Goal: Task Accomplishment & Management: Manage account settings

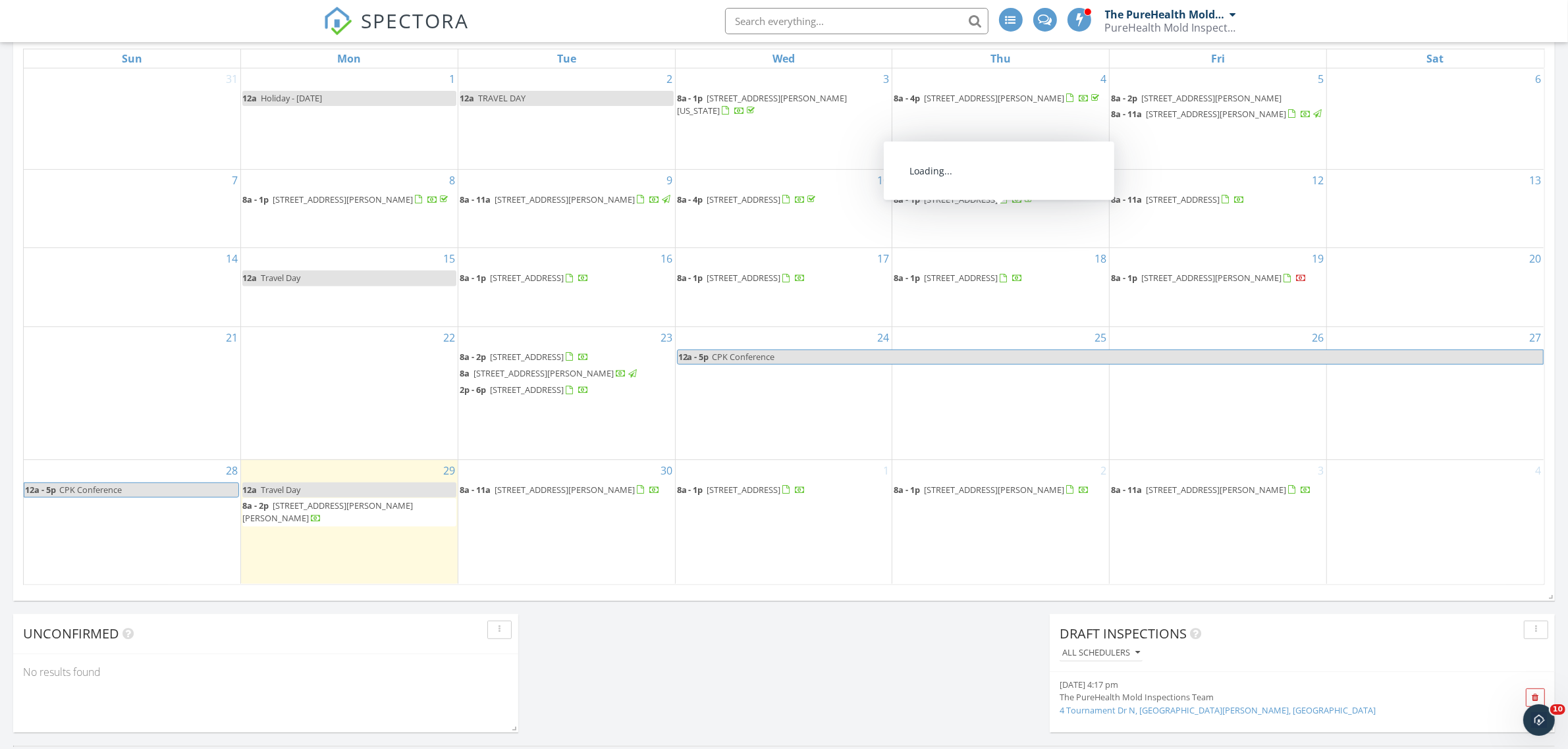
scroll to position [658, 0]
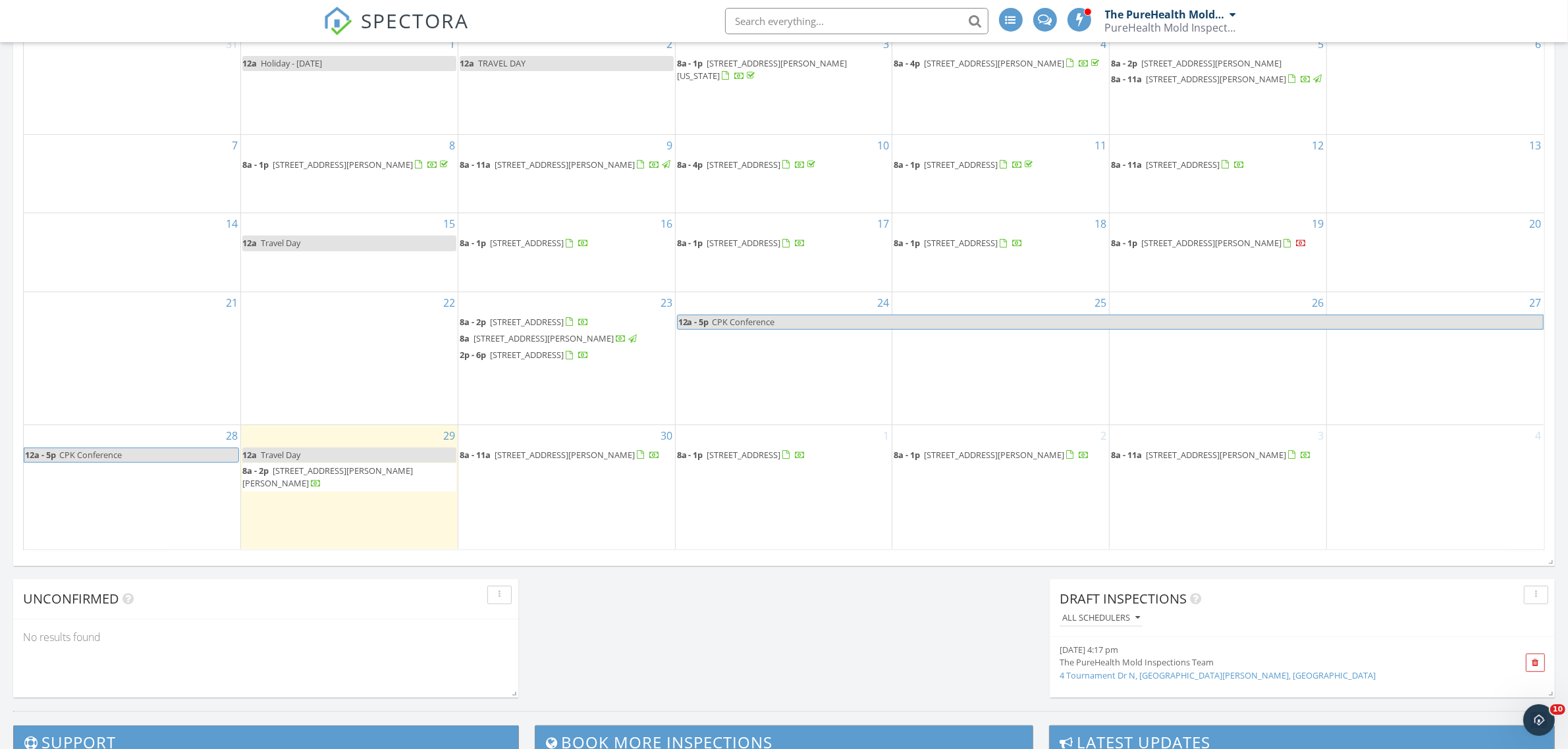
drag, startPoint x: 1156, startPoint y: 280, endPoint x: 1189, endPoint y: 268, distance: 35.1
click at [1189, 249] on span "[STREET_ADDRESS][PERSON_NAME]" at bounding box center [1211, 243] width 140 height 12
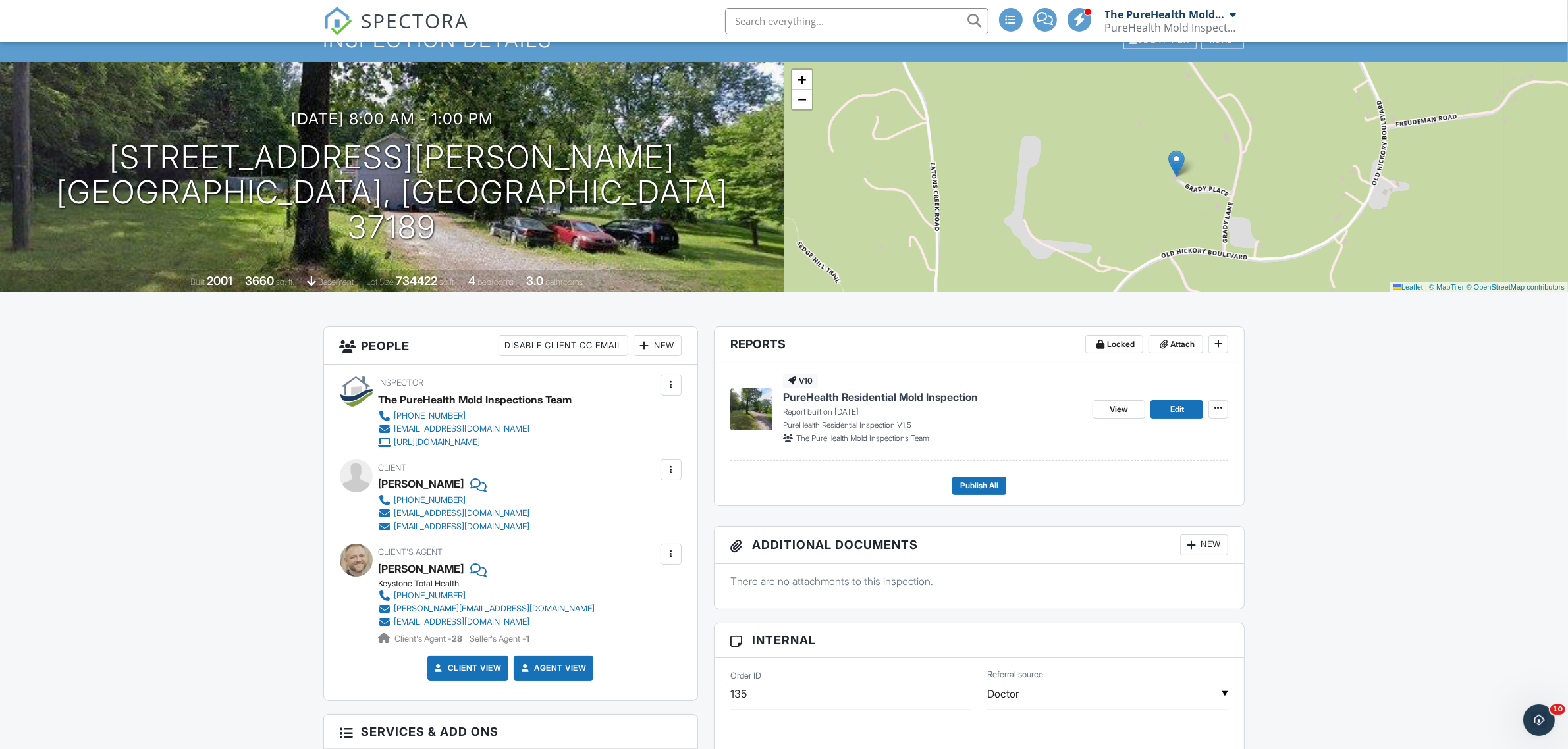
scroll to position [23, 0]
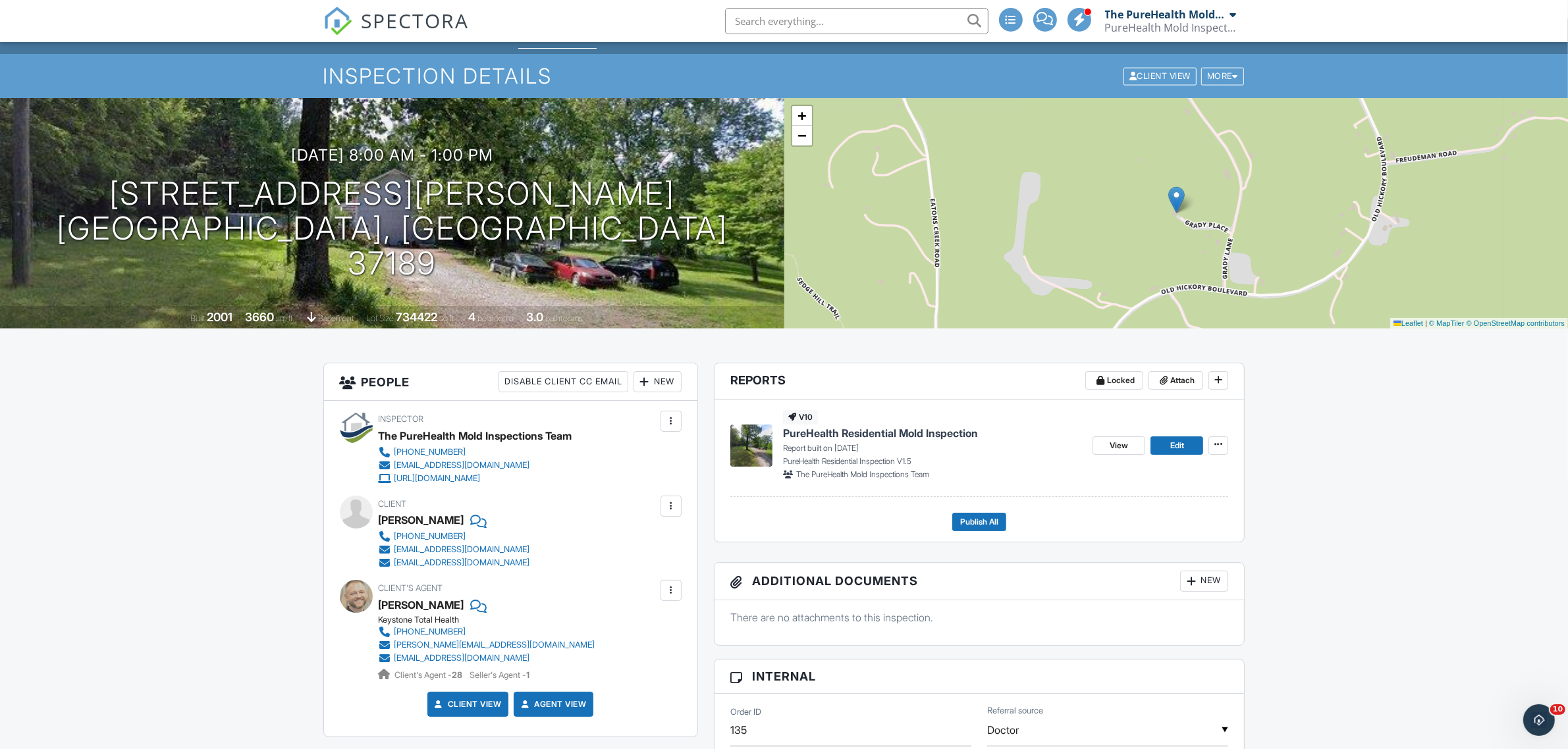
click at [408, 17] on span "SPECTORA" at bounding box center [415, 20] width 108 height 28
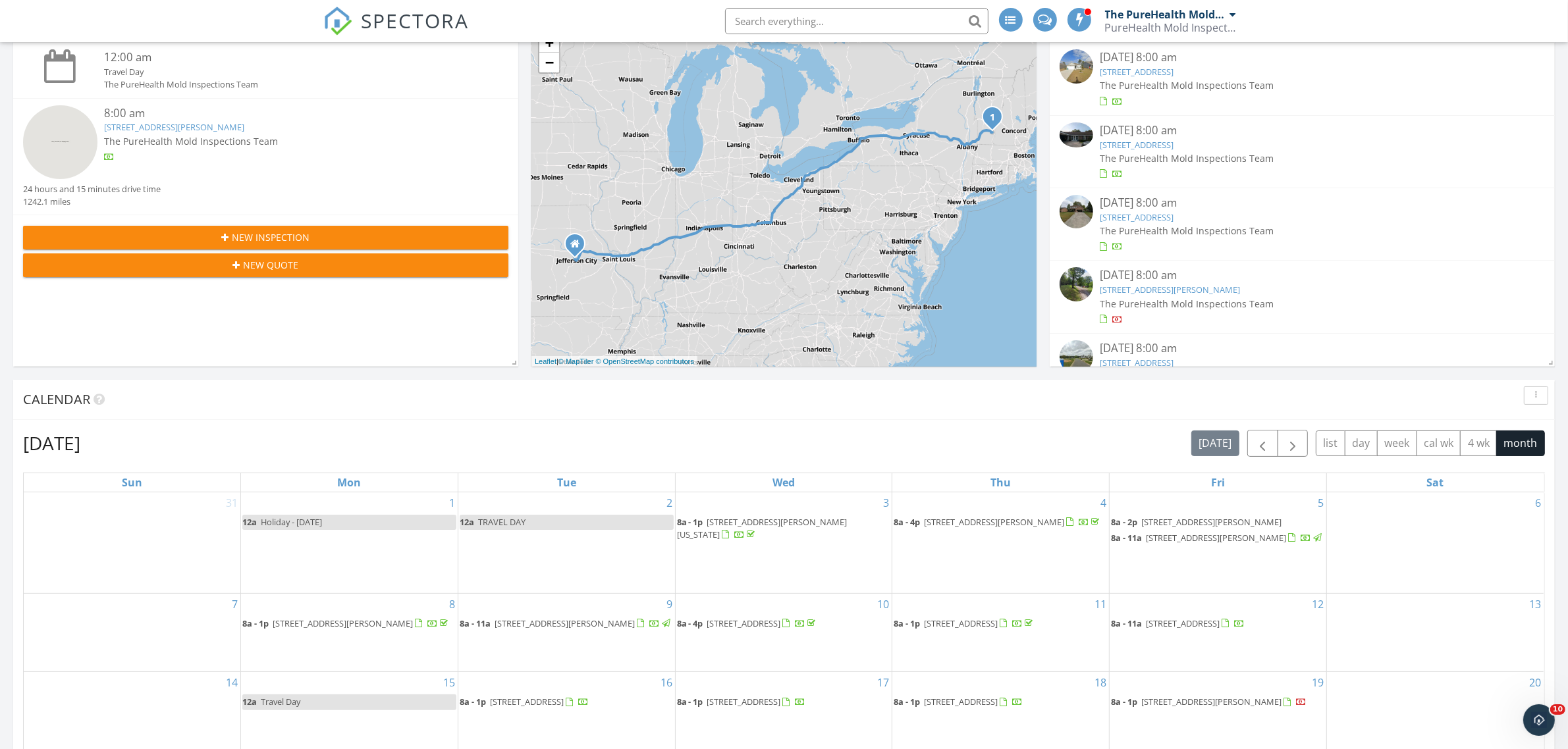
scroll to position [494, 0]
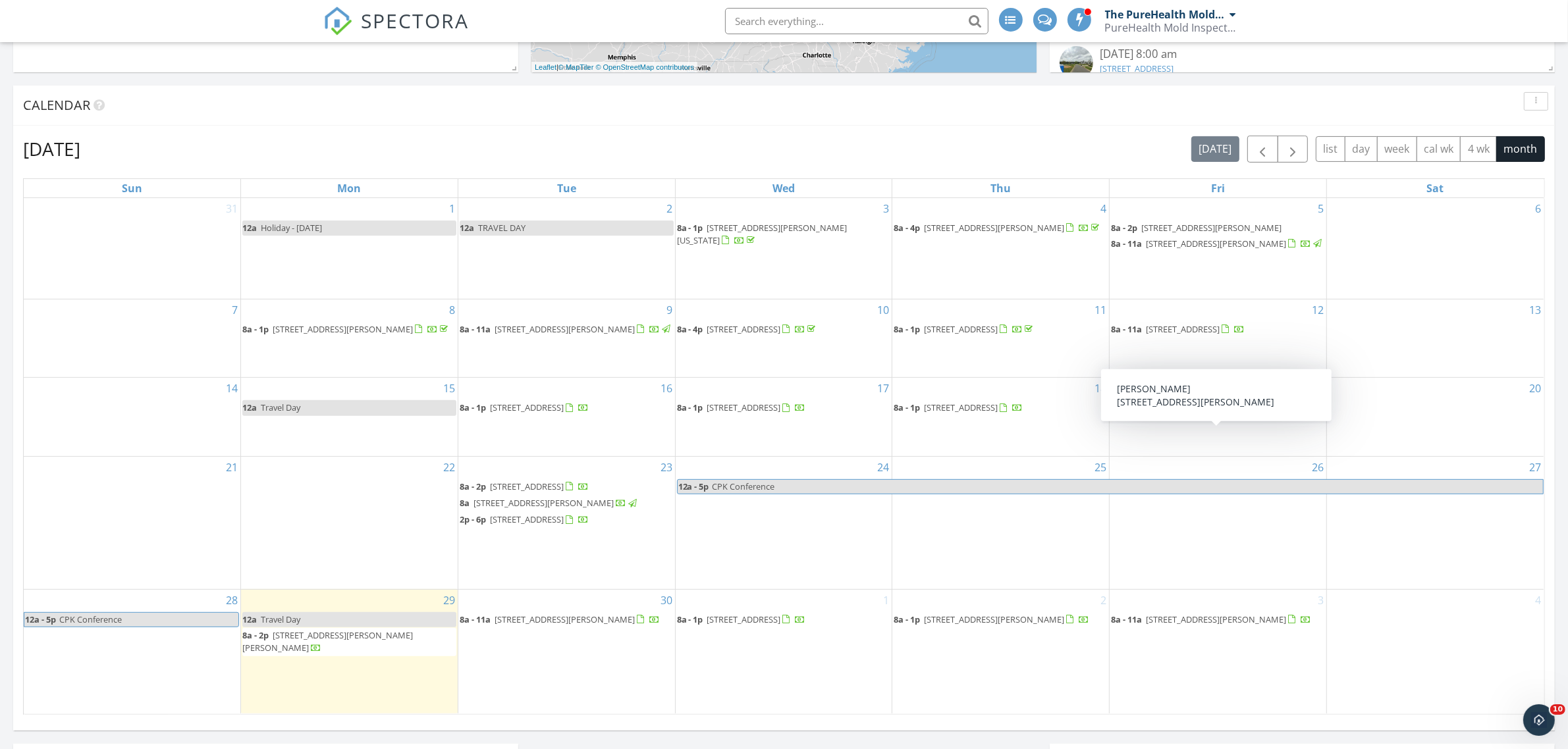
click at [1196, 413] on span "120 Grady Pl, Nashville 37189" at bounding box center [1211, 407] width 140 height 12
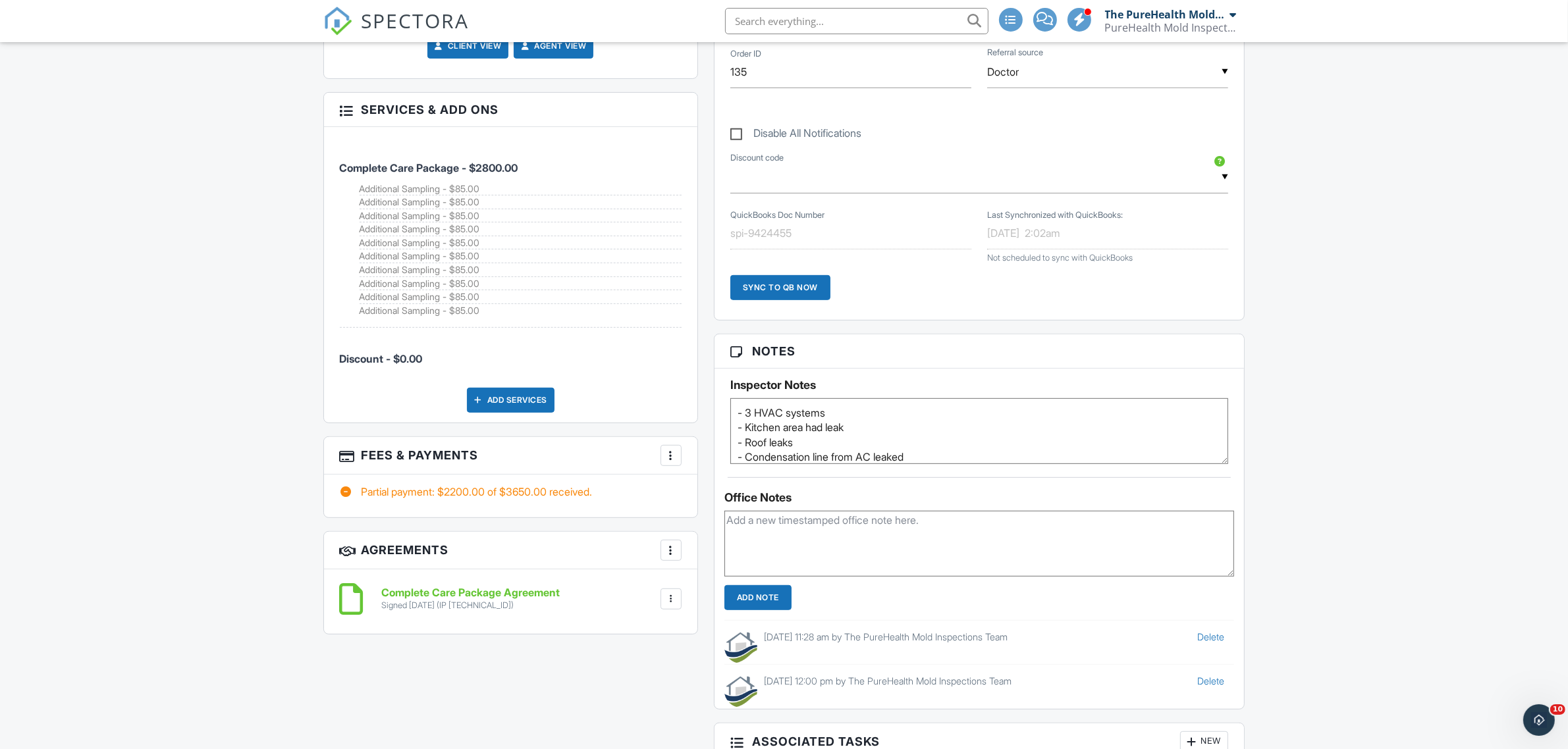
scroll to position [599, 0]
